Goal: Task Accomplishment & Management: Use online tool/utility

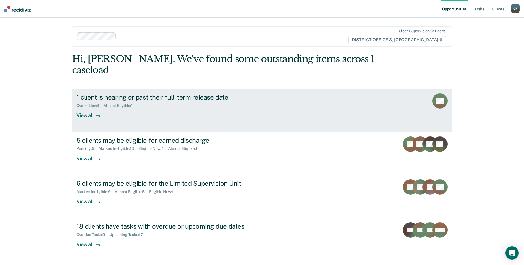
click at [173, 110] on link "1 client is nearing or past their full-term release date Overridden : 3 Almost …" at bounding box center [262, 109] width 380 height 43
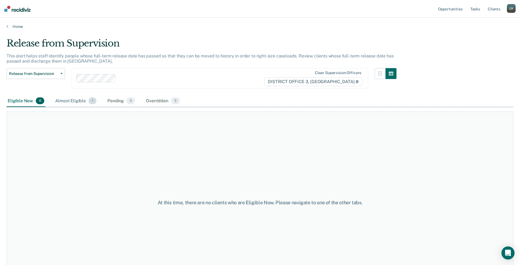
click at [79, 103] on div "Almost Eligible 1" at bounding box center [75, 101] width 43 height 12
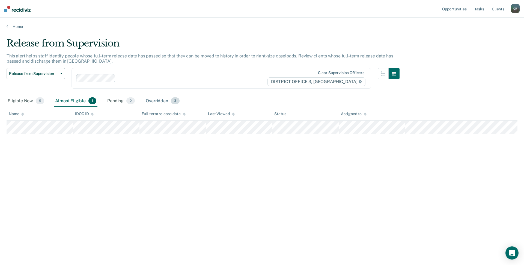
click at [149, 99] on div "Overridden 3" at bounding box center [163, 101] width 36 height 12
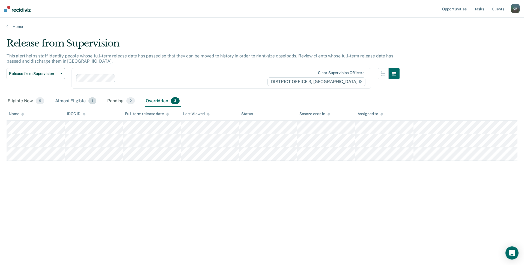
click at [66, 101] on div "Almost Eligible 1" at bounding box center [75, 101] width 43 height 12
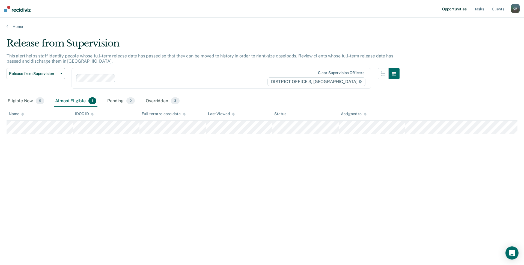
click at [455, 10] on link "Opportunities" at bounding box center [454, 8] width 26 height 17
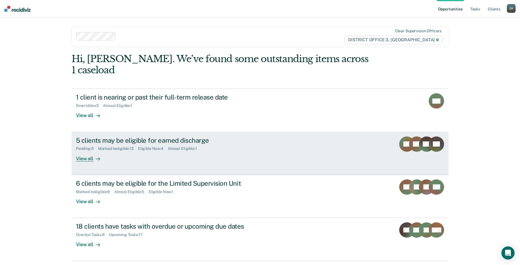
click at [200, 146] on div "Almost Eligible : 1" at bounding box center [185, 148] width 34 height 5
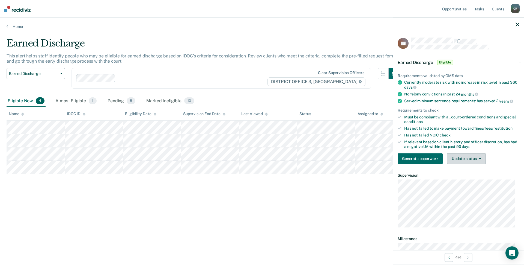
click at [467, 161] on button "Update status" at bounding box center [466, 158] width 39 height 11
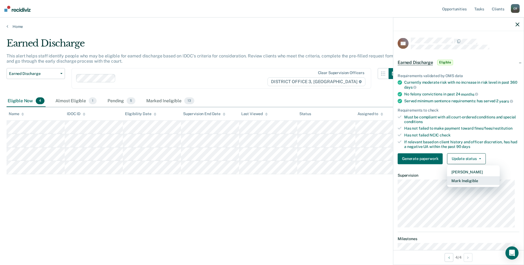
click at [469, 179] on button "Mark Ineligible" at bounding box center [473, 180] width 53 height 9
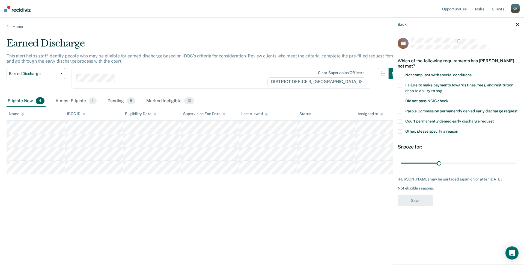
click at [402, 74] on span at bounding box center [400, 75] width 4 height 4
click at [472, 73] on input "Not compliant with special conditions" at bounding box center [472, 73] width 0 height 0
drag, startPoint x: 439, startPoint y: 163, endPoint x: 524, endPoint y: 165, distance: 84.7
type input "90"
click at [516, 164] on input "range" at bounding box center [458, 163] width 115 height 10
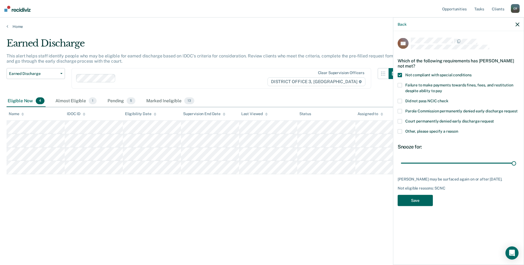
click at [422, 201] on button "Save" at bounding box center [415, 199] width 35 height 11
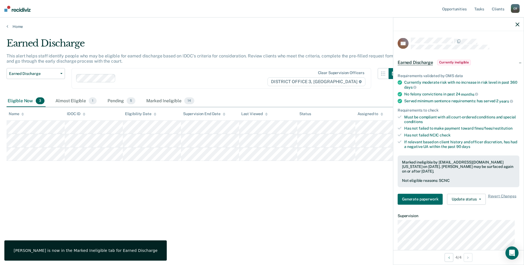
click at [518, 25] on icon "button" at bounding box center [518, 24] width 4 height 4
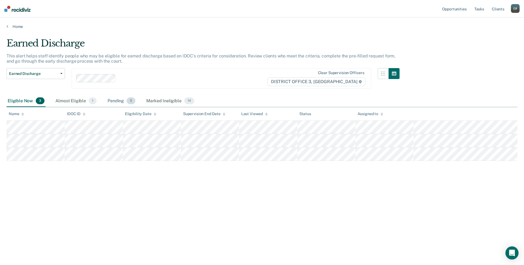
click at [119, 103] on div "Pending 5" at bounding box center [122, 101] width 30 height 12
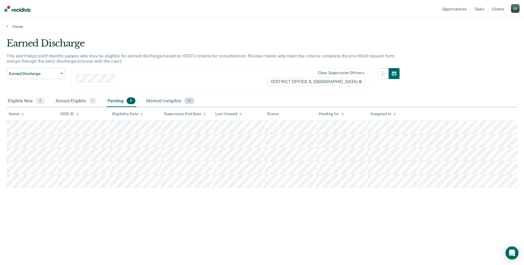
click at [163, 102] on div "Marked Ineligible 14" at bounding box center [170, 101] width 50 height 12
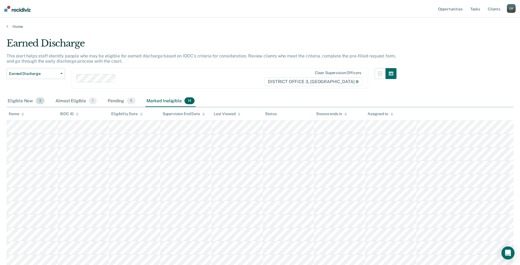
click at [21, 101] on div "Eligible Now 3" at bounding box center [26, 101] width 39 height 12
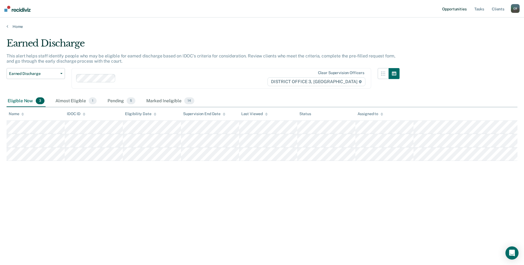
click at [465, 11] on link "Opportunities" at bounding box center [454, 8] width 26 height 17
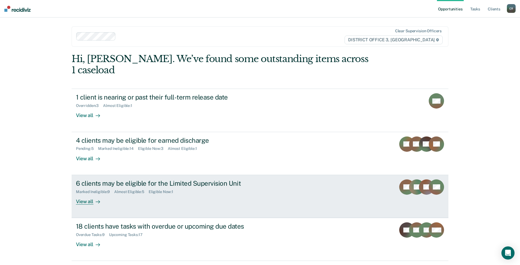
click at [272, 184] on div "6 clients may be eligible for the Limited Supervision Unit Marked Ineligible : …" at bounding box center [178, 191] width 205 height 25
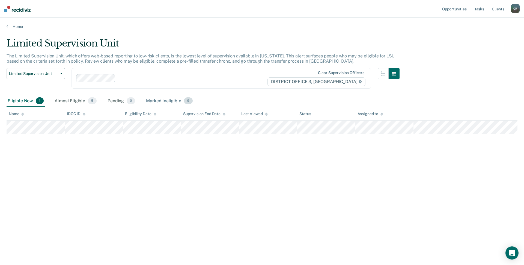
click at [168, 101] on div "Marked Ineligible 9" at bounding box center [169, 101] width 49 height 12
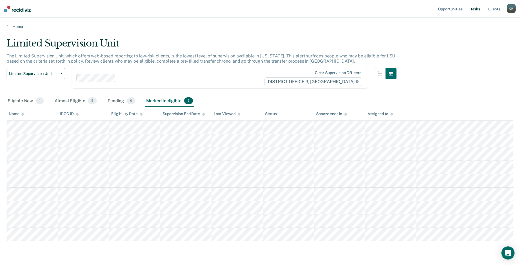
click at [473, 11] on link "Tasks" at bounding box center [475, 8] width 12 height 17
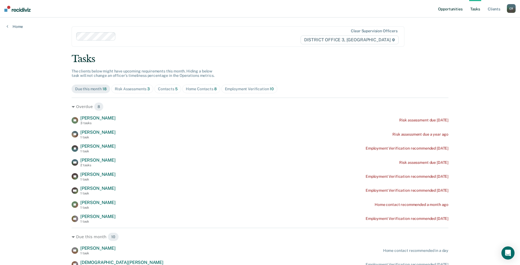
click at [461, 9] on link "Opportunities" at bounding box center [450, 8] width 26 height 17
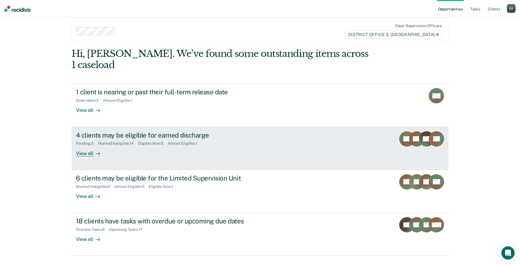
scroll to position [7, 0]
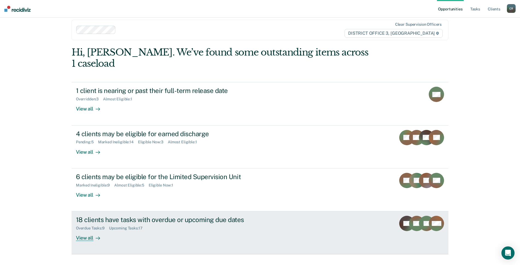
click at [285, 211] on link "18 clients have tasks with overdue or upcoming due dates Overdue Tasks : 9 Upco…" at bounding box center [260, 232] width 377 height 43
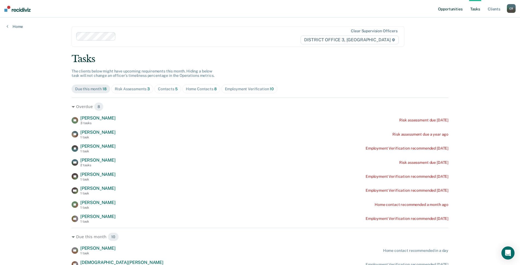
click at [455, 11] on link "Opportunities" at bounding box center [450, 8] width 26 height 17
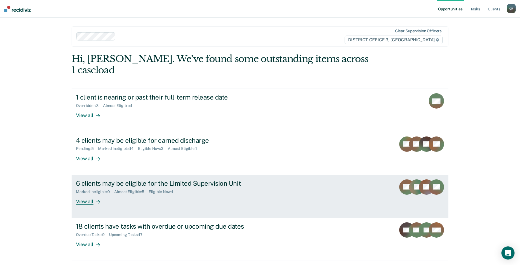
click at [263, 186] on div "6 clients may be eligible for the Limited Supervision Unit Marked Ineligible : …" at bounding box center [178, 191] width 205 height 25
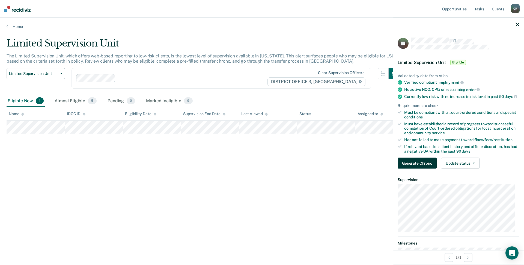
click at [420, 168] on button "Generate Chrono" at bounding box center [417, 163] width 39 height 11
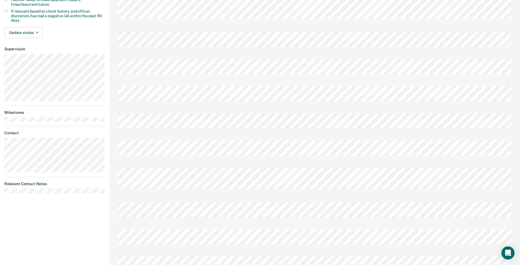
scroll to position [55, 0]
